Goal: Information Seeking & Learning: Learn about a topic

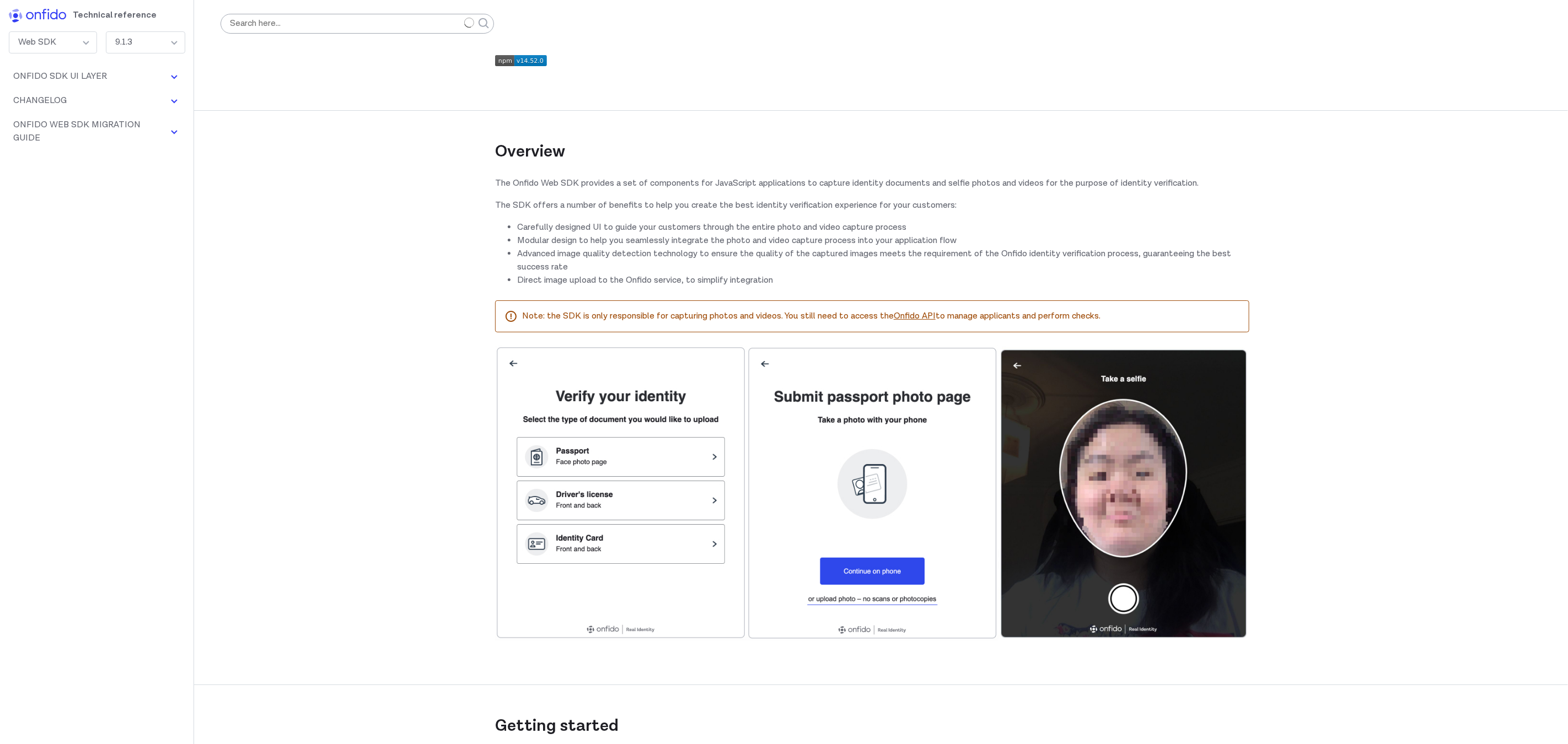
click at [163, 42] on div "9.1.3" at bounding box center [145, 43] width 79 height 22
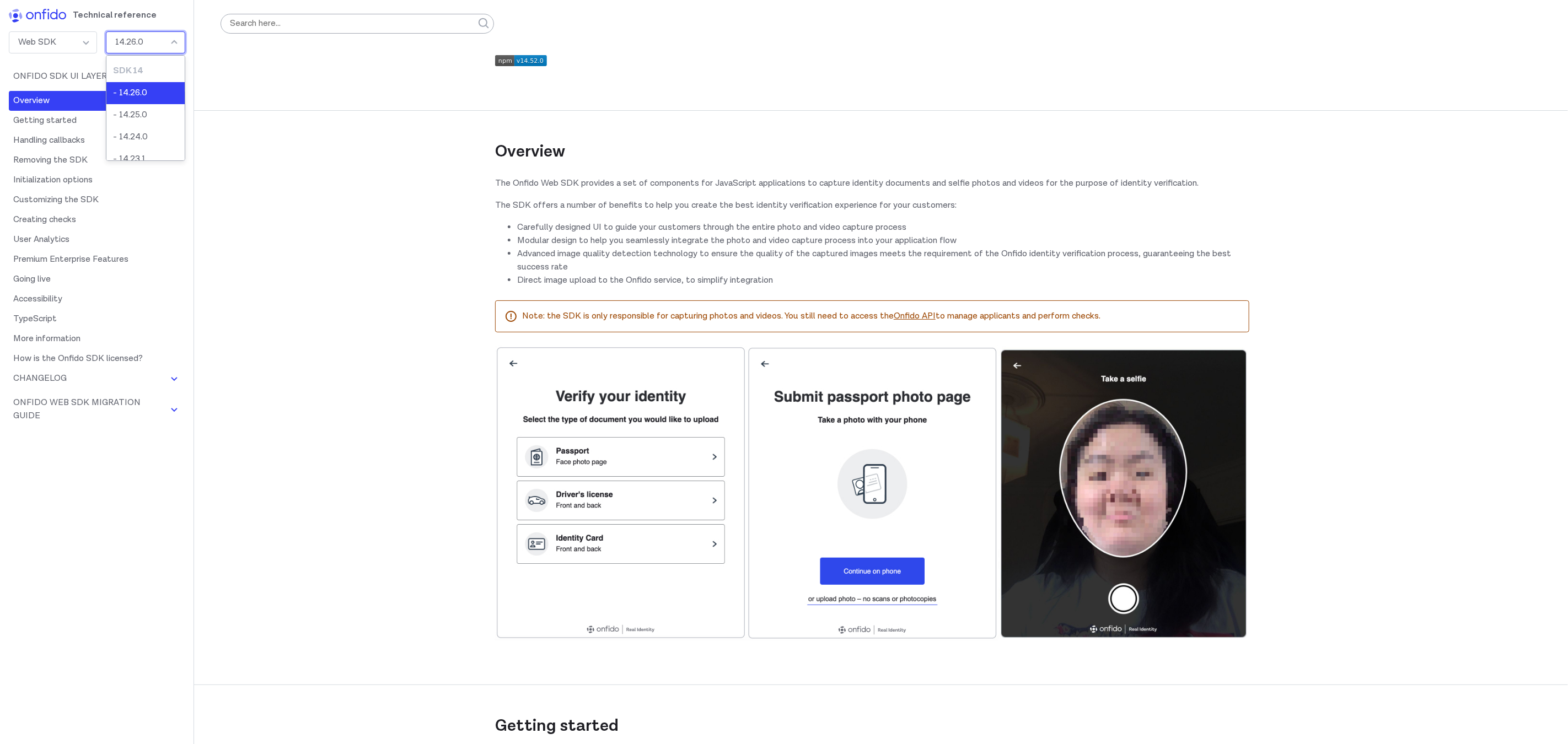
click at [158, 90] on li "- 14.26.0" at bounding box center [145, 93] width 79 height 22
